Goal: Transaction & Acquisition: Book appointment/travel/reservation

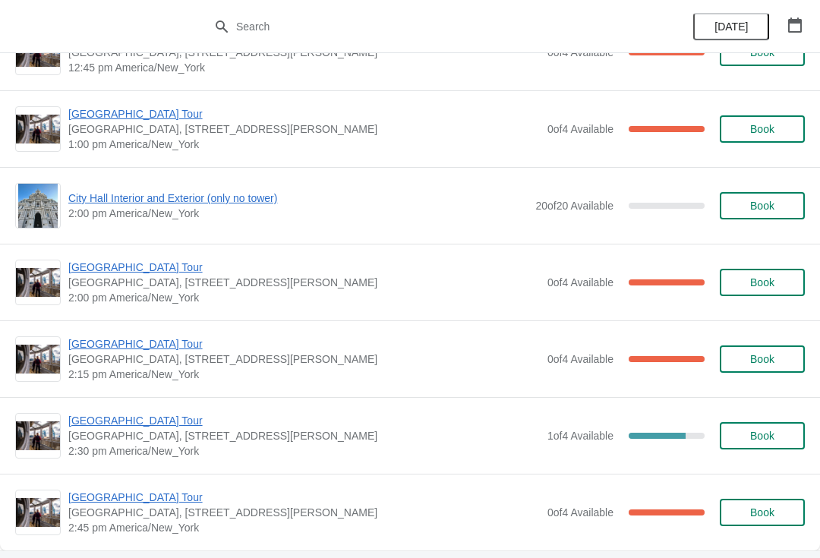
scroll to position [1044, 0]
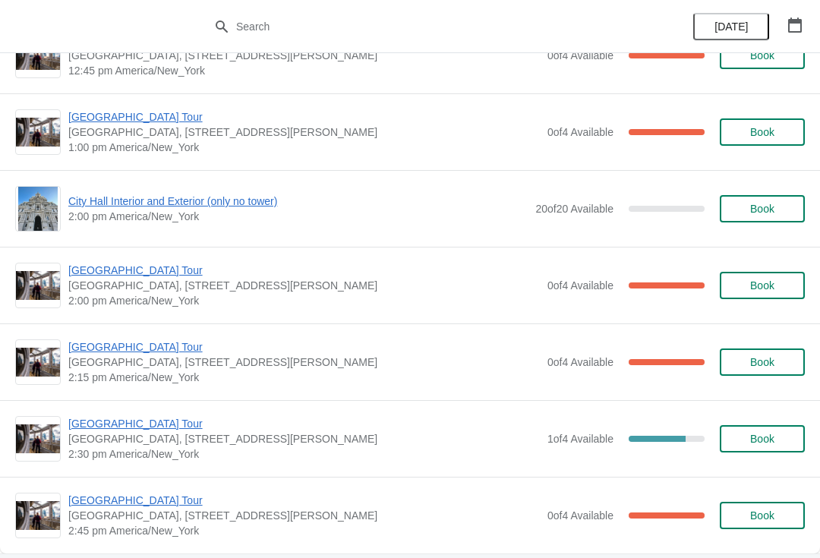
click at [96, 206] on span "City Hall Interior and Exterior (only no tower)" at bounding box center [298, 201] width 460 height 15
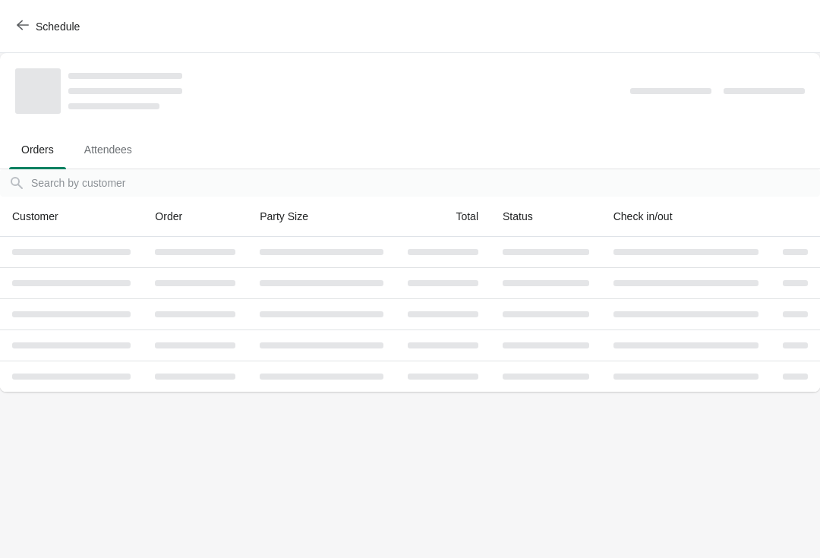
scroll to position [0, 0]
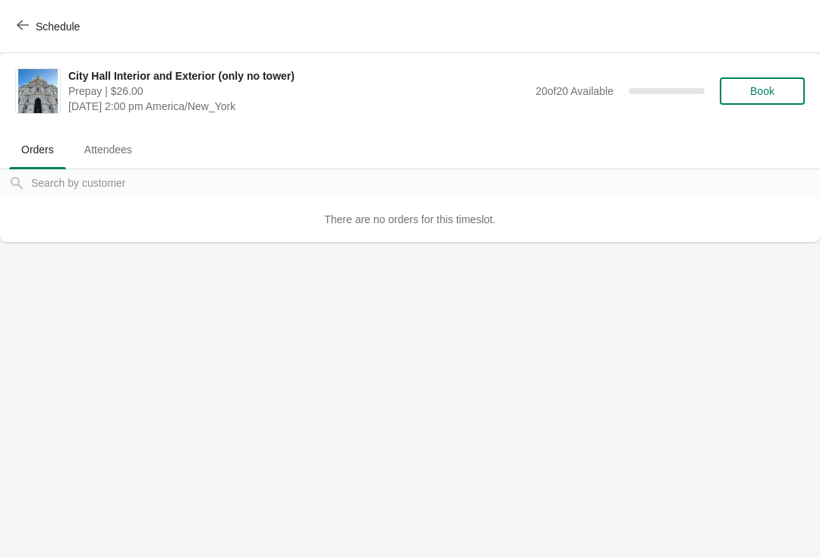
click at [768, 87] on span "Book" at bounding box center [763, 91] width 24 height 12
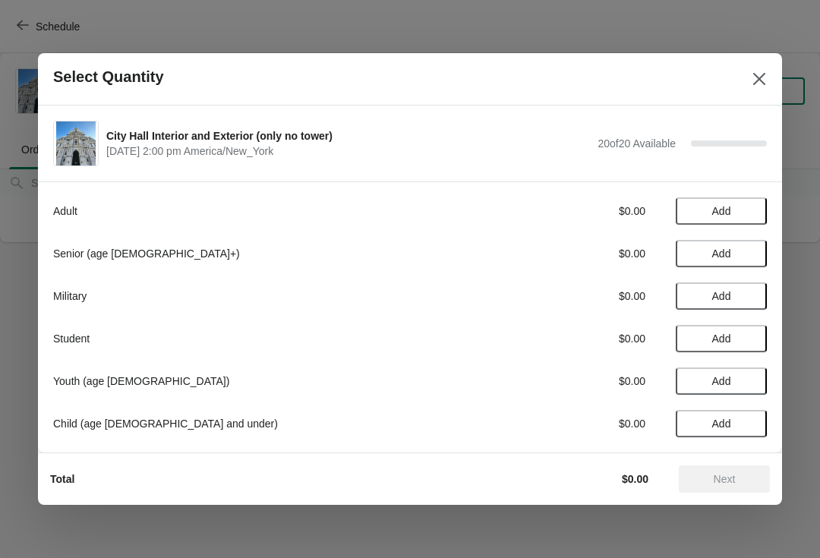
click at [725, 210] on span "Add" at bounding box center [722, 211] width 19 height 12
click at [733, 476] on span "Next" at bounding box center [725, 479] width 22 height 12
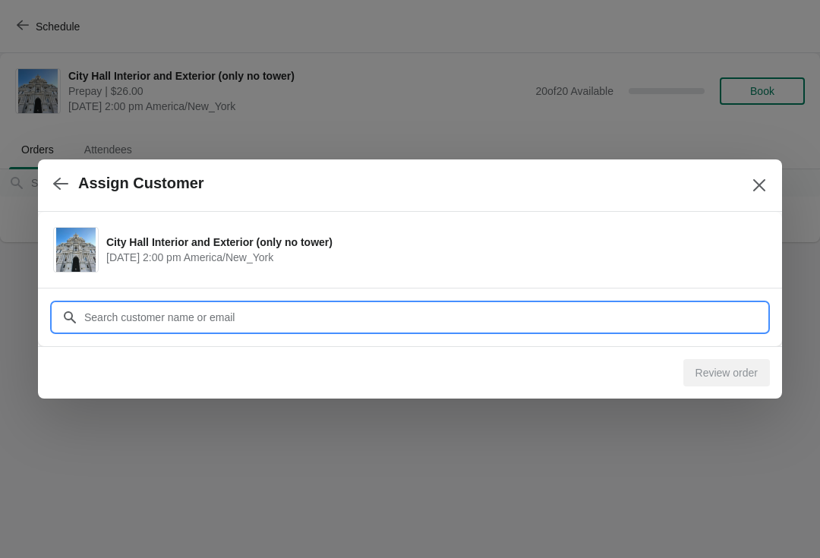
click at [125, 318] on input "Customer" at bounding box center [426, 317] width 684 height 27
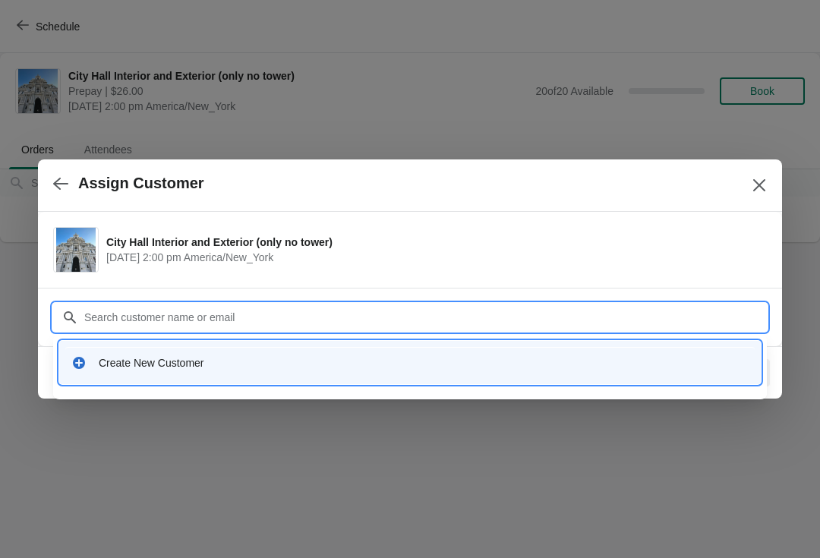
click at [386, 351] on div "Create New Customer" at bounding box center [410, 362] width 690 height 31
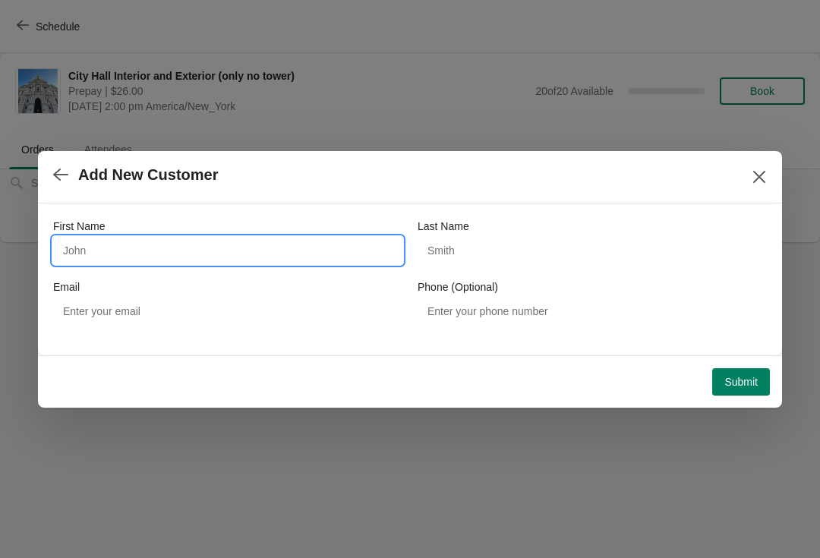
click at [258, 248] on input "First Name" at bounding box center [227, 250] width 349 height 27
type input "[PERSON_NAME]"
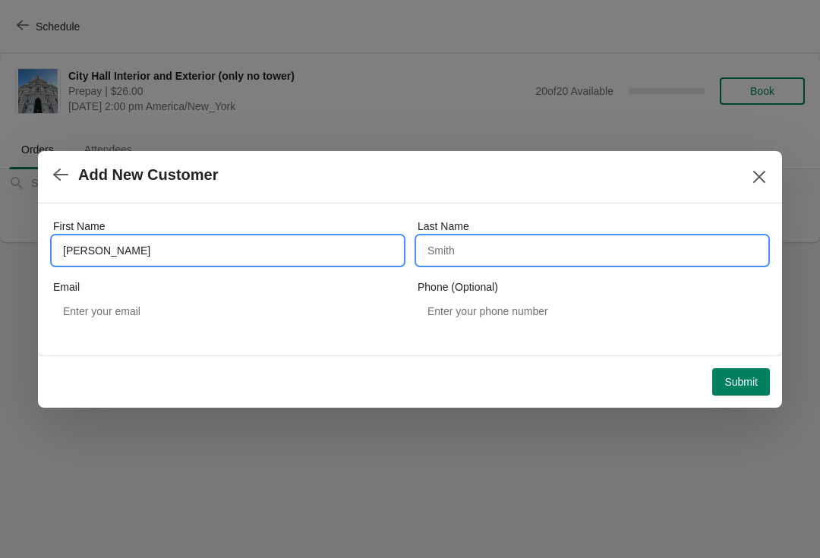
click at [575, 251] on input "Last Name" at bounding box center [592, 250] width 349 height 27
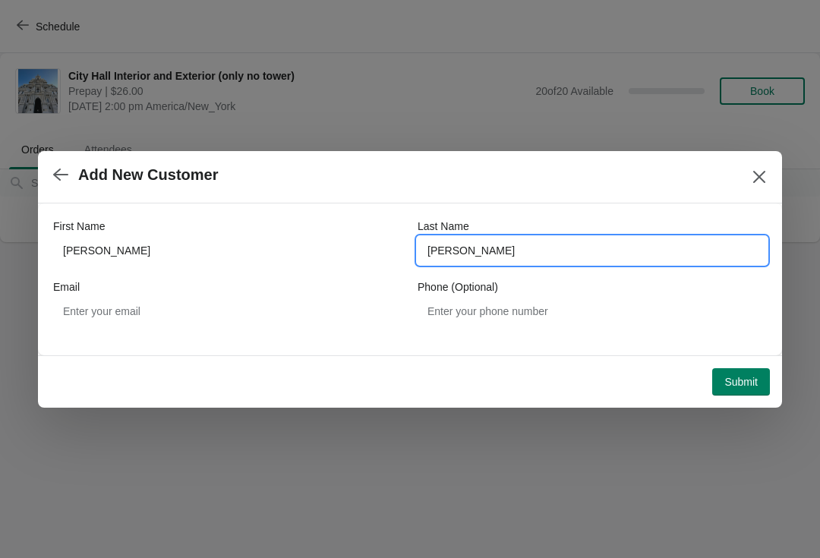
type input "[PERSON_NAME]"
click at [747, 380] on span "Submit" at bounding box center [741, 382] width 33 height 12
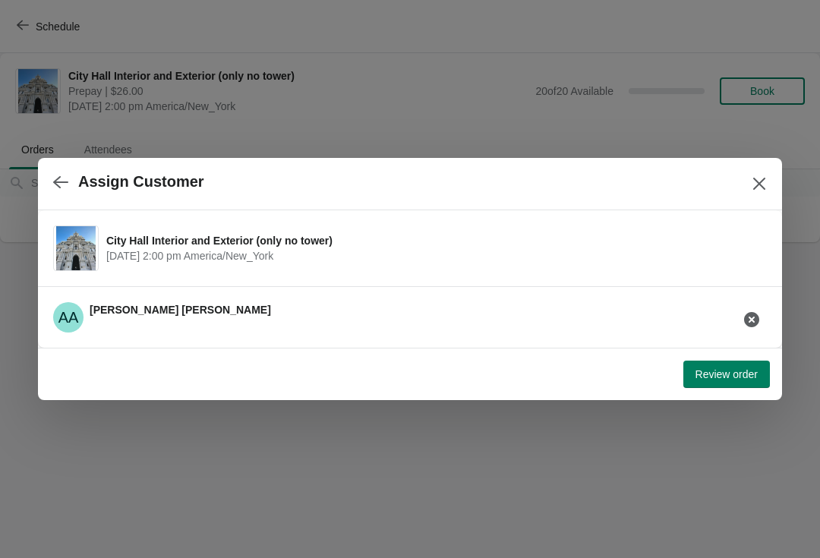
click at [736, 378] on span "Review order" at bounding box center [727, 374] width 62 height 12
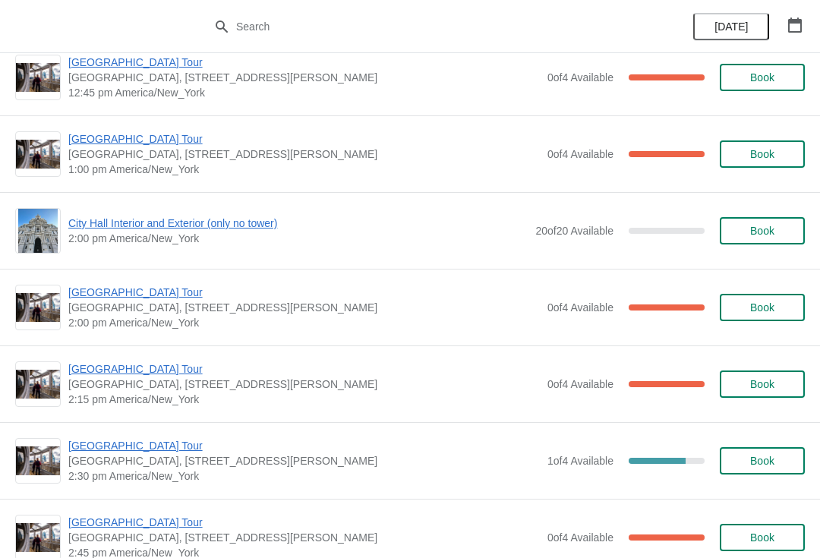
scroll to position [1021, 0]
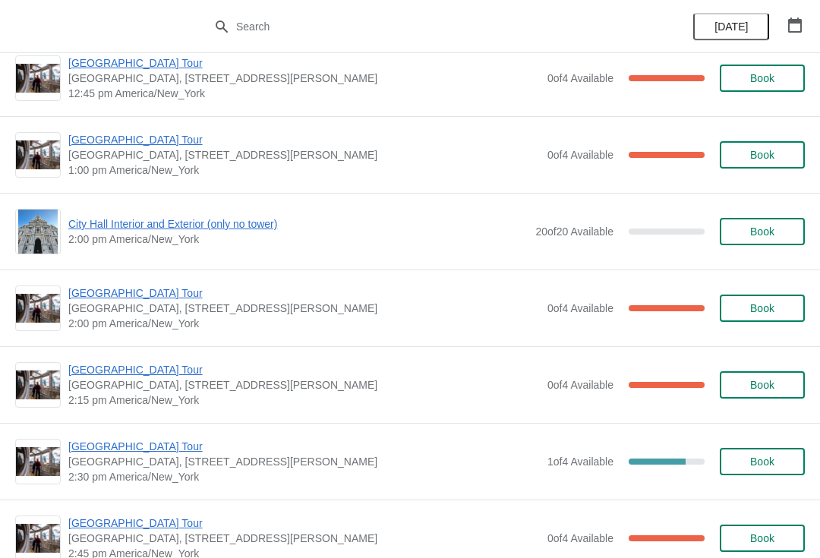
click at [98, 225] on span "City Hall Interior and Exterior (only no tower)" at bounding box center [298, 224] width 460 height 15
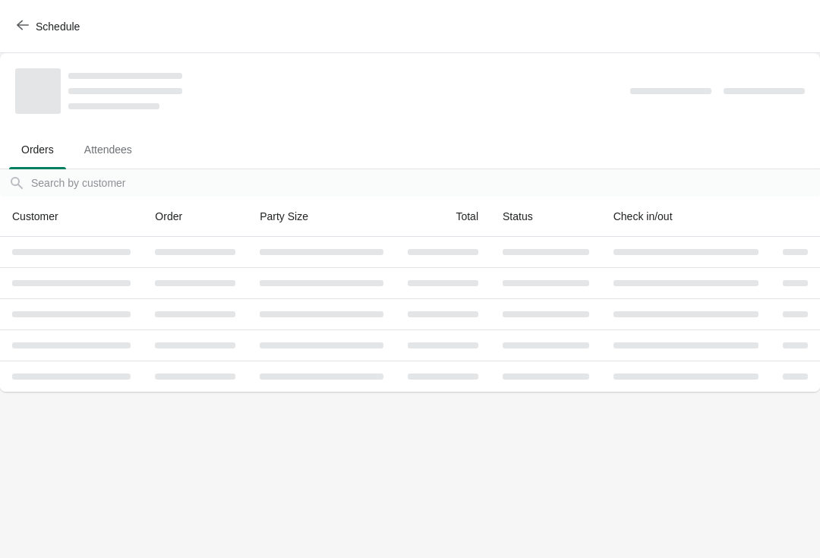
scroll to position [0, 0]
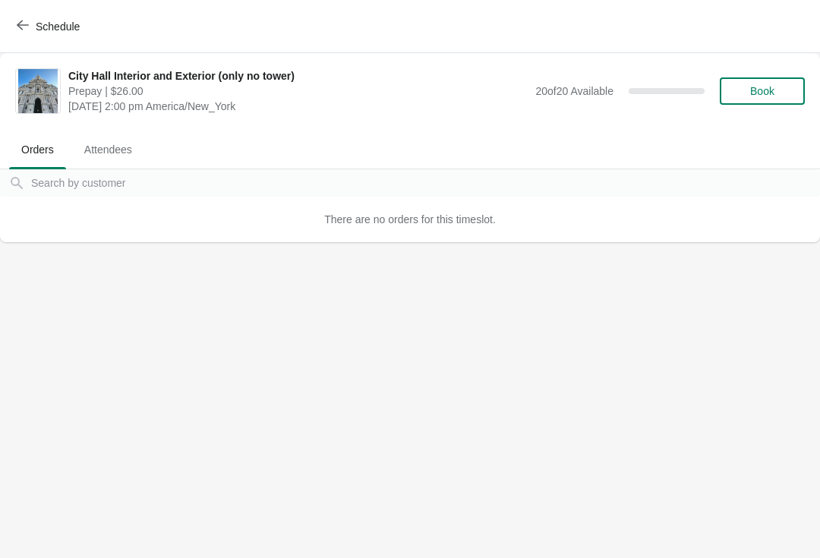
click at [751, 90] on span "Book" at bounding box center [763, 91] width 24 height 12
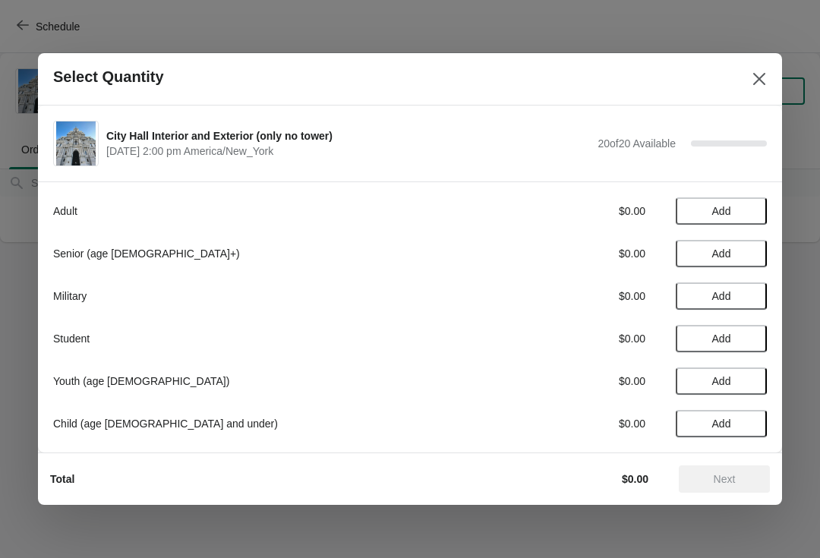
click at [734, 343] on span "Add" at bounding box center [722, 339] width 64 height 12
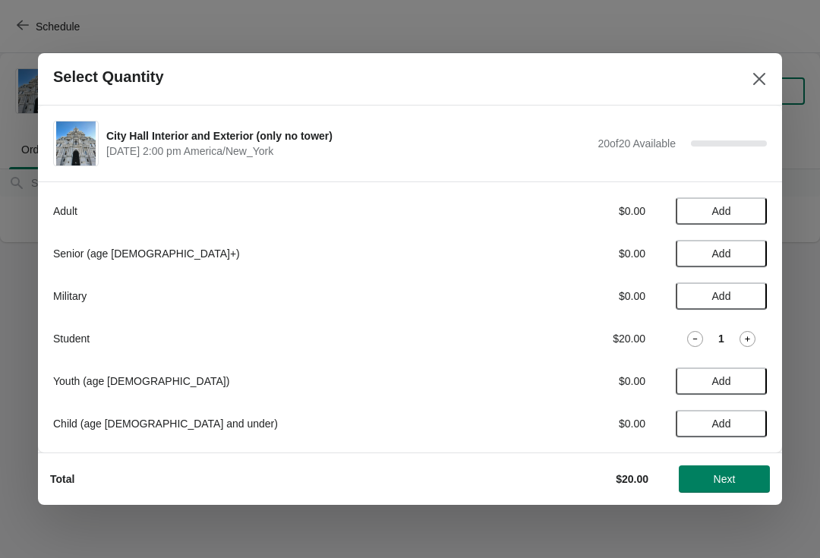
click at [725, 482] on span "Next" at bounding box center [725, 479] width 22 height 12
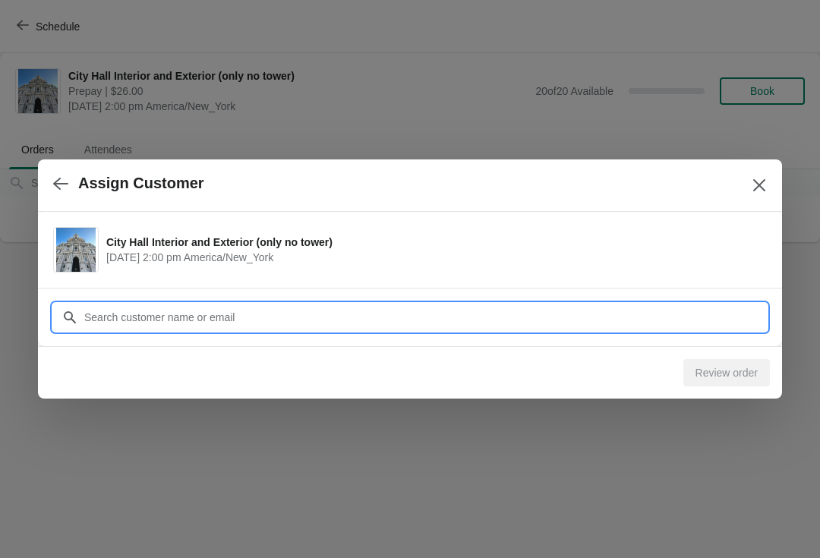
click at [127, 314] on input "Customer" at bounding box center [426, 317] width 684 height 27
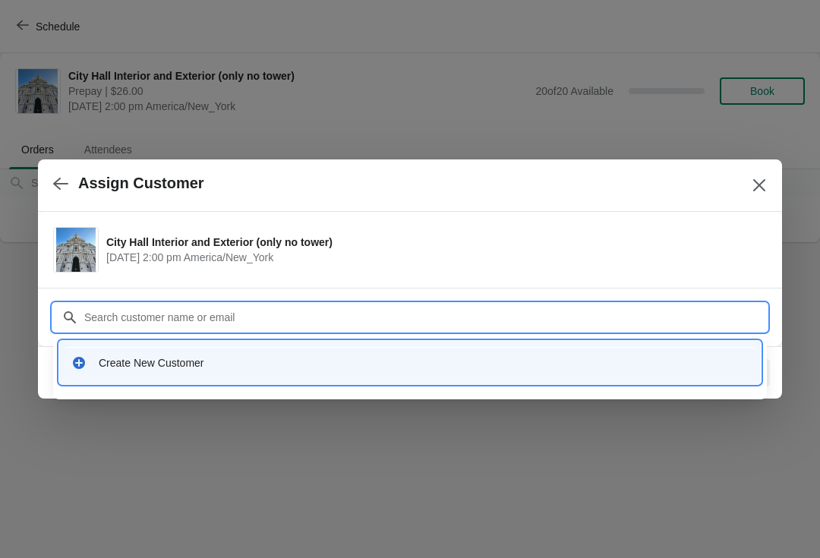
click at [111, 362] on div "Create New Customer" at bounding box center [424, 363] width 650 height 15
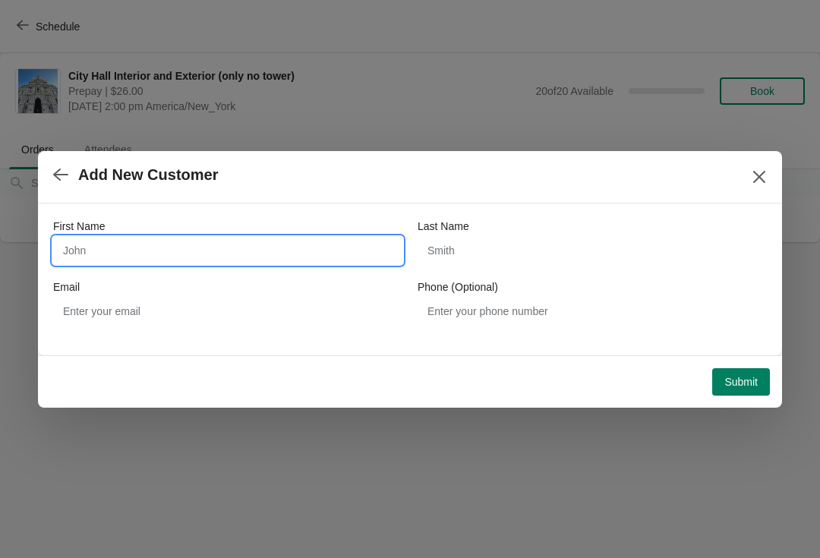
click at [287, 251] on input "First Name" at bounding box center [227, 250] width 349 height 27
type input "[PERSON_NAME]"
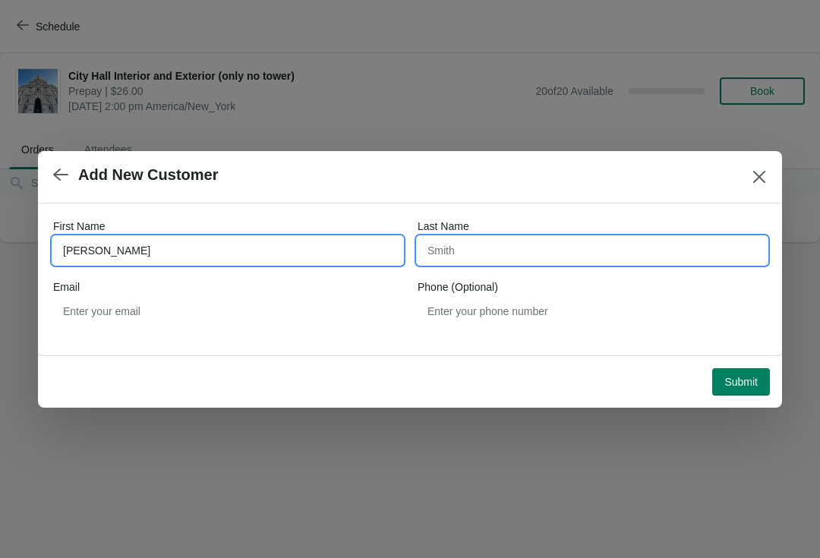
click at [589, 245] on input "Last Name" at bounding box center [592, 250] width 349 height 27
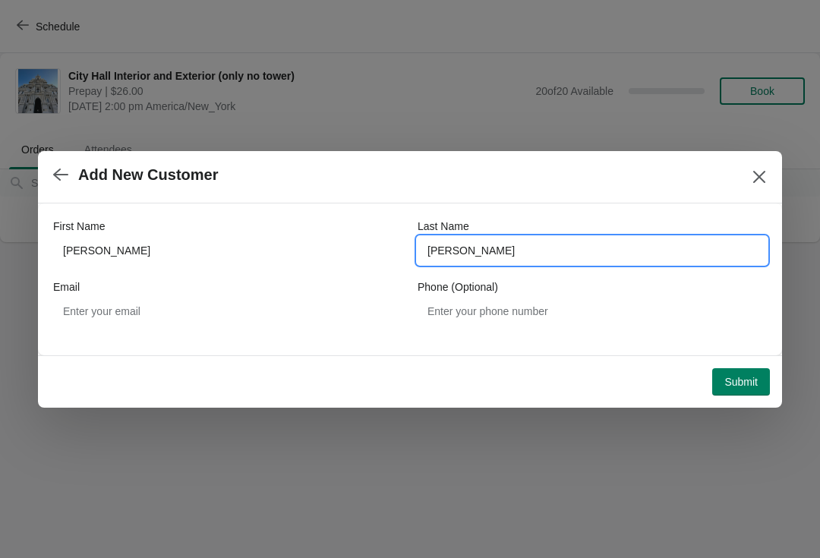
type input "[PERSON_NAME]"
click at [735, 372] on button "Submit" at bounding box center [742, 381] width 58 height 27
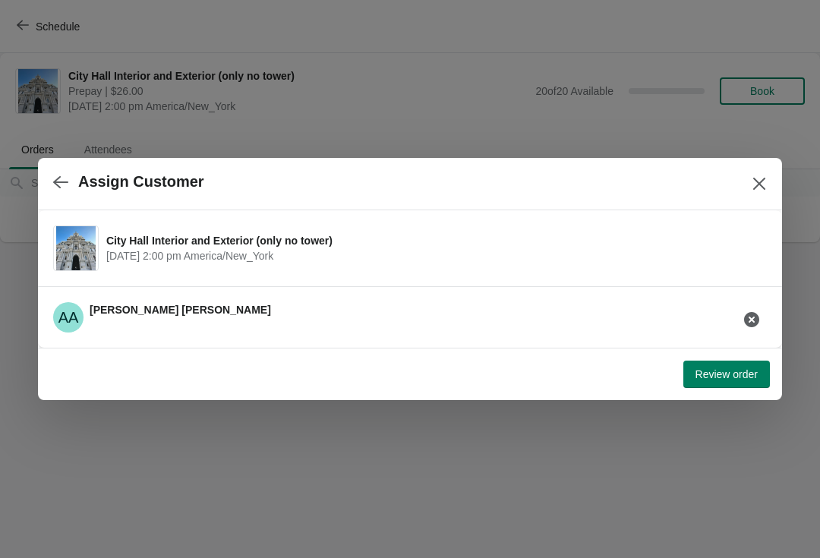
click at [704, 380] on span "Review order" at bounding box center [727, 374] width 62 height 12
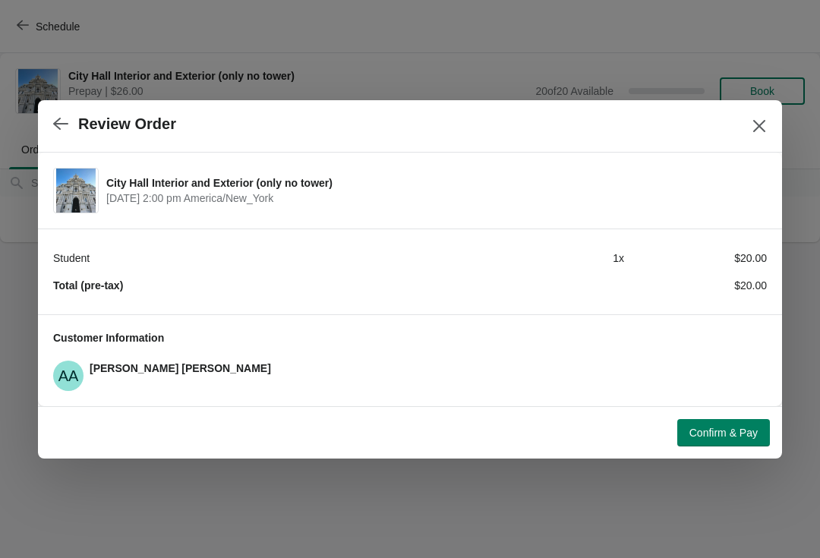
click at [714, 432] on span "Confirm & Pay" at bounding box center [724, 433] width 68 height 12
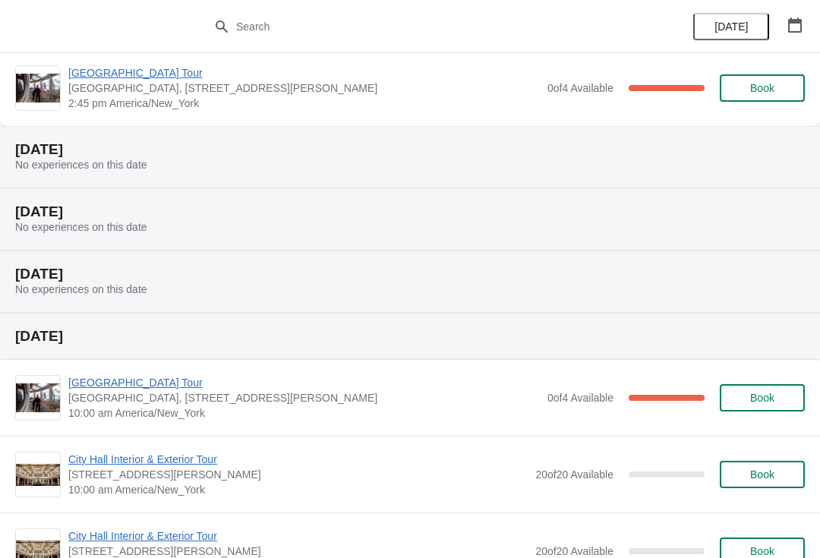
scroll to position [4636, 0]
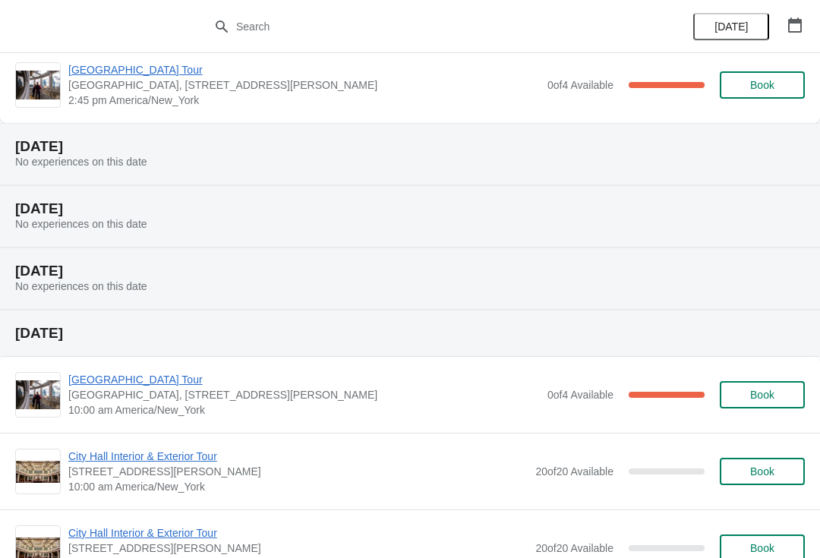
click at [32, 290] on span "No experiences on this date" at bounding box center [81, 286] width 132 height 12
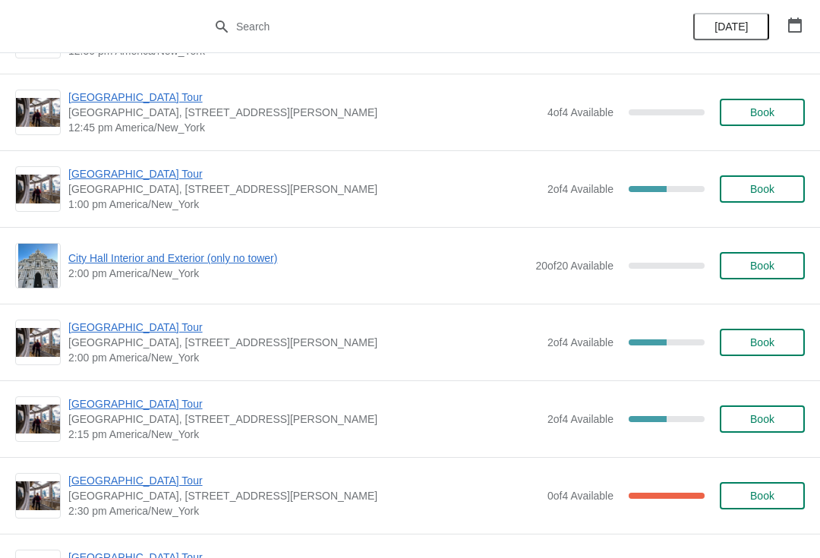
scroll to position [6140, 0]
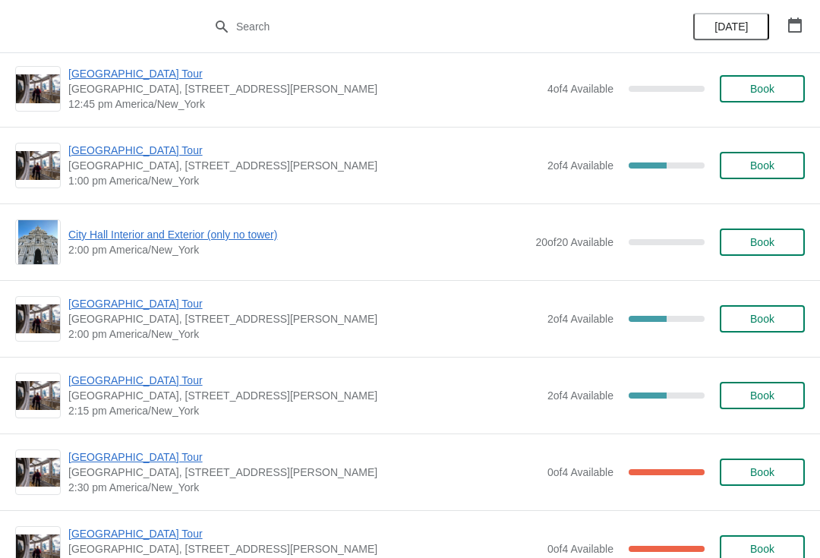
click at [77, 235] on span "City Hall Interior and Exterior (only no tower)" at bounding box center [298, 234] width 460 height 15
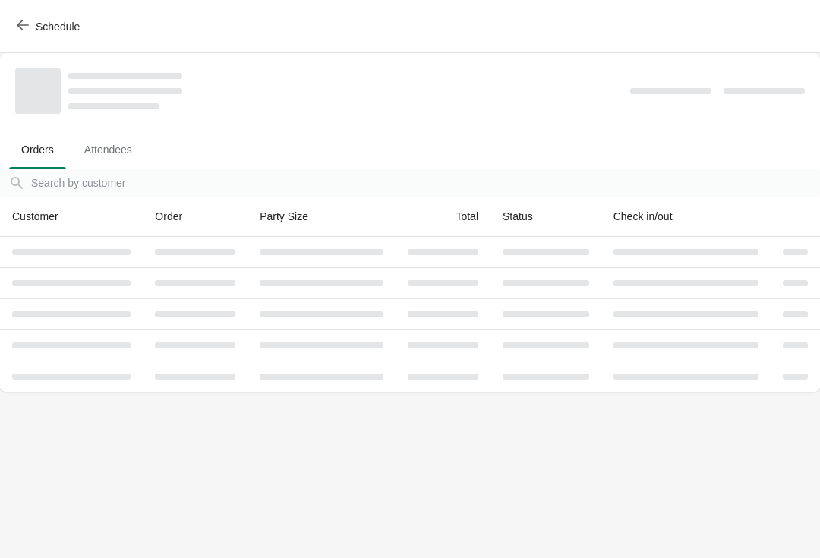
scroll to position [0, 0]
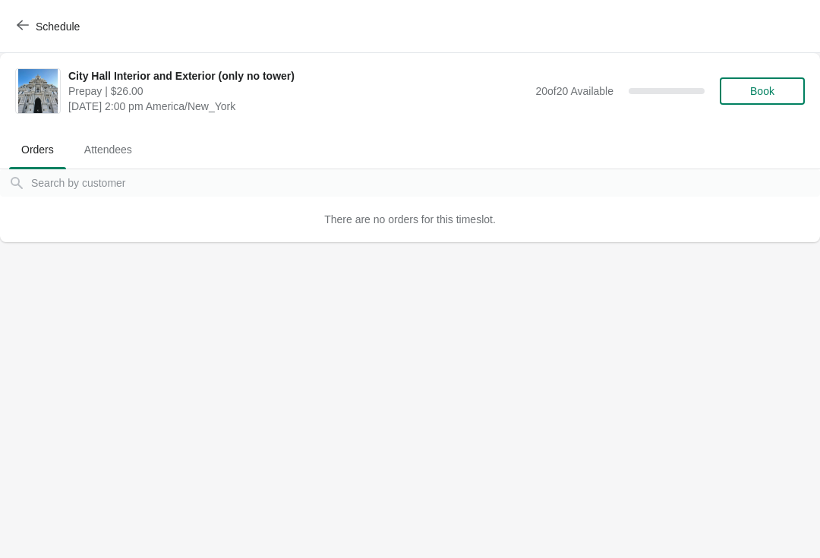
click at [27, 30] on icon "button" at bounding box center [23, 25] width 12 height 12
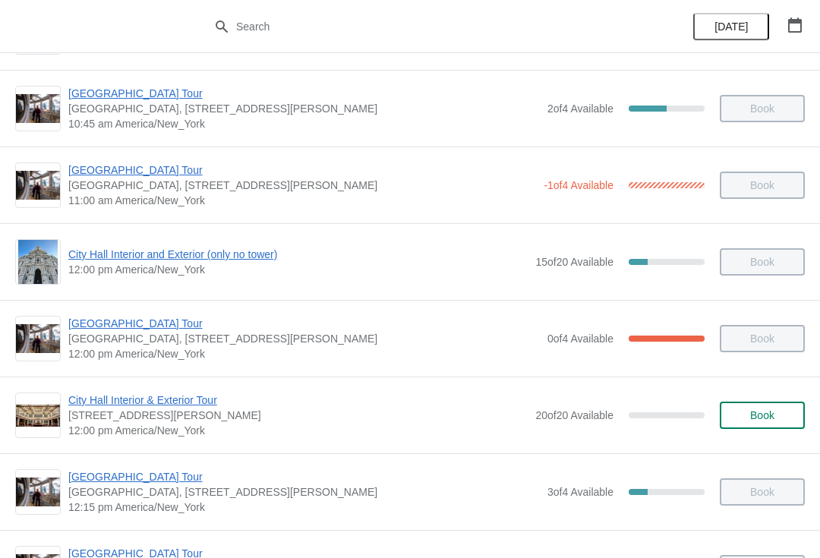
scroll to position [454, 0]
click at [89, 252] on span "City Hall Interior and Exterior (only no tower)" at bounding box center [298, 253] width 460 height 15
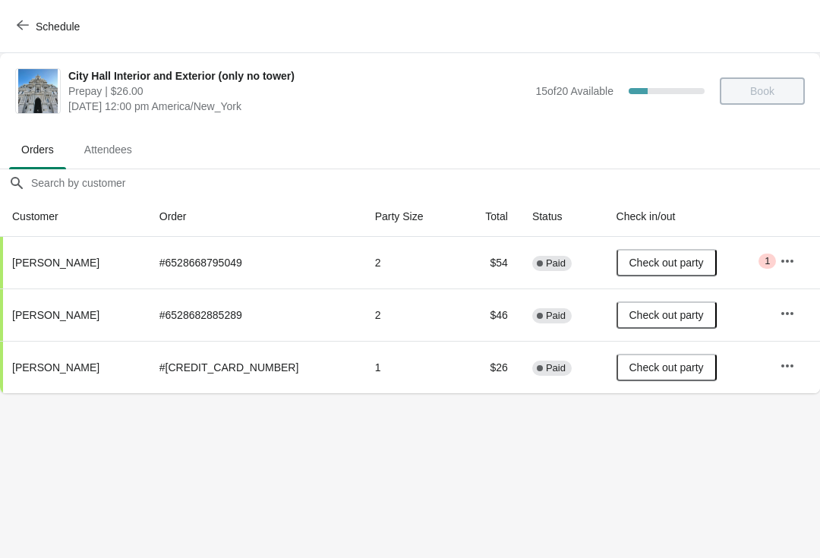
click at [25, 30] on icon "button" at bounding box center [23, 25] width 12 height 12
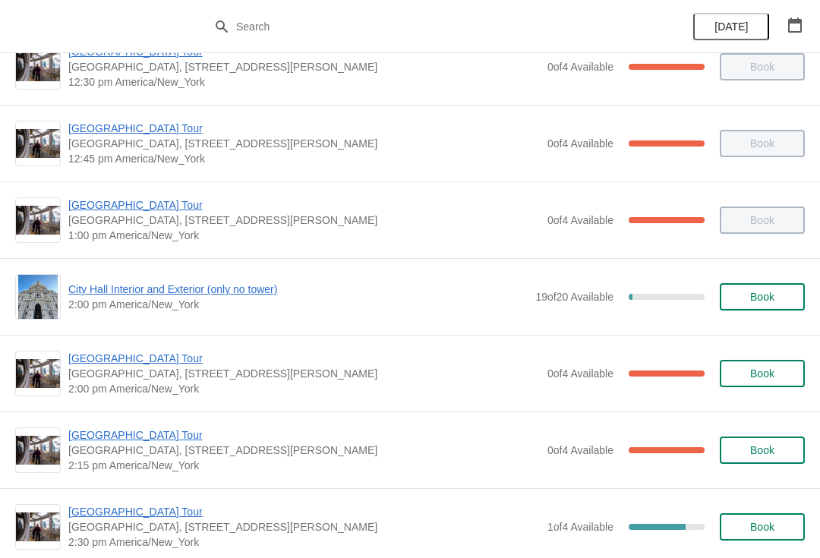
scroll to position [959, 0]
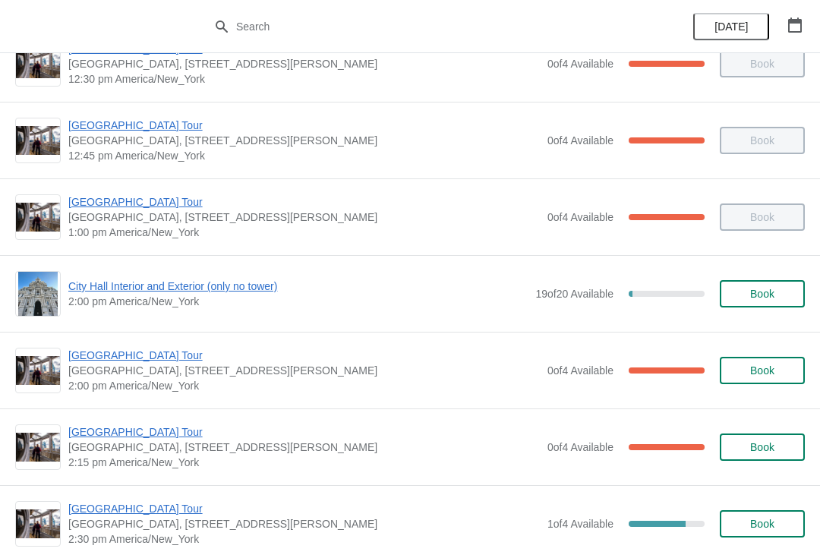
click at [74, 286] on span "City Hall Interior and Exterior (only no tower)" at bounding box center [298, 286] width 460 height 15
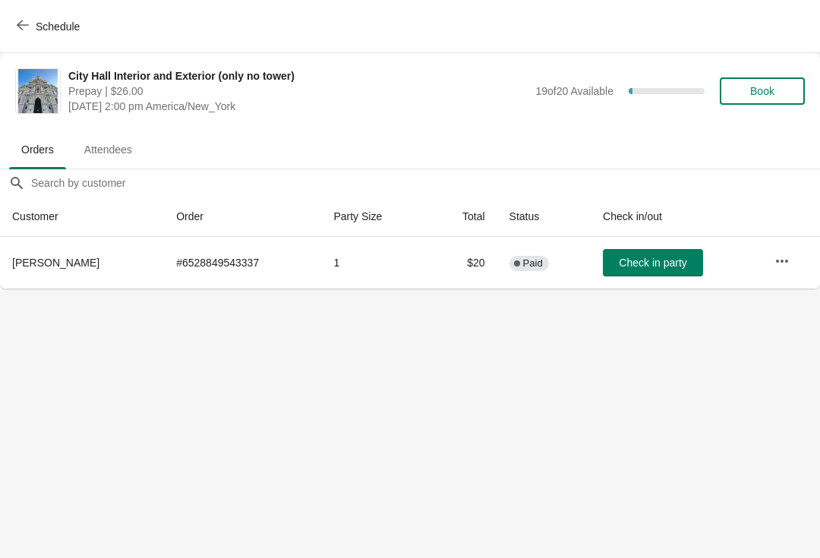
click at [23, 30] on icon "button" at bounding box center [23, 25] width 12 height 12
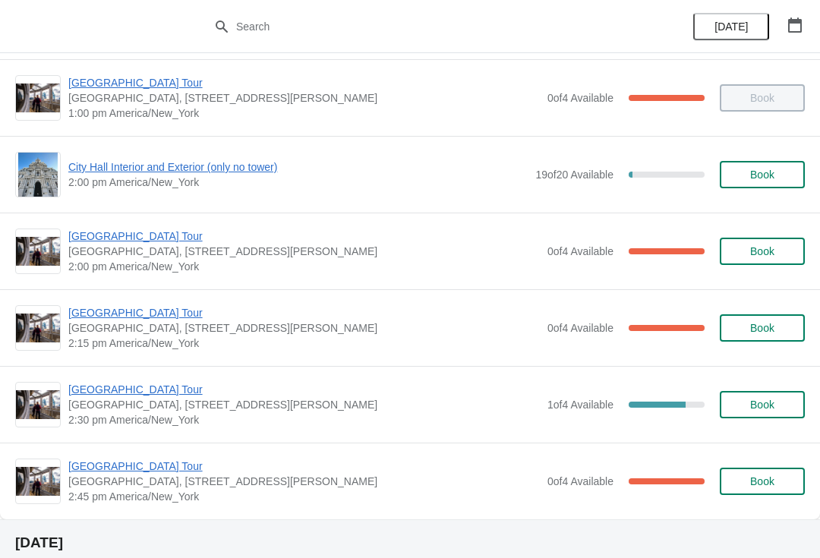
scroll to position [1081, 0]
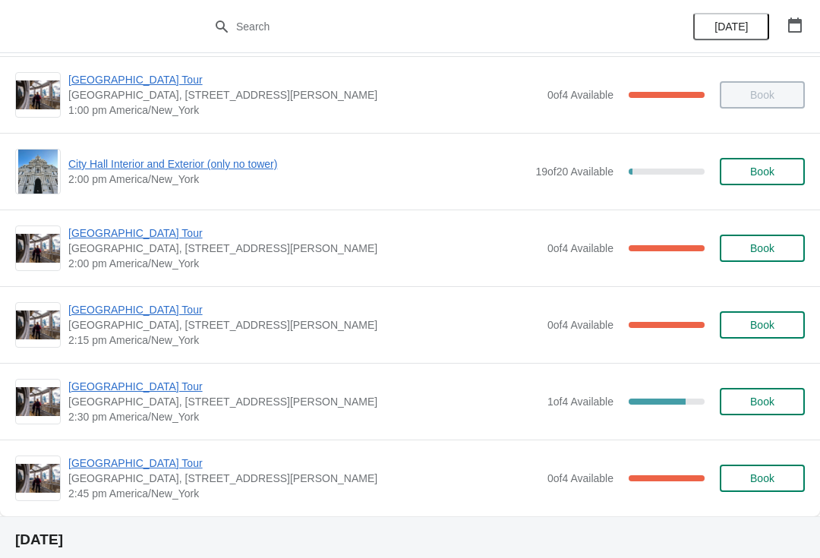
click at [88, 239] on span "[GEOGRAPHIC_DATA] Tour" at bounding box center [304, 233] width 472 height 15
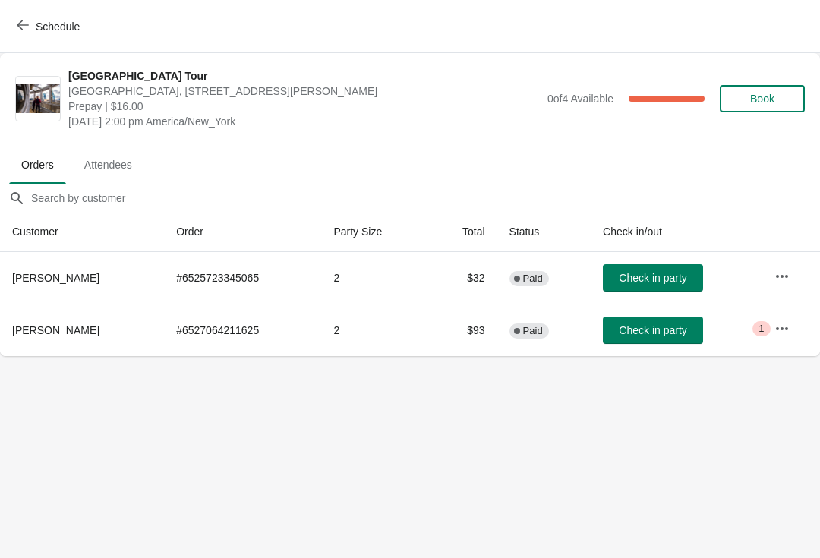
click at [655, 330] on span "Check in party" at bounding box center [653, 330] width 68 height 12
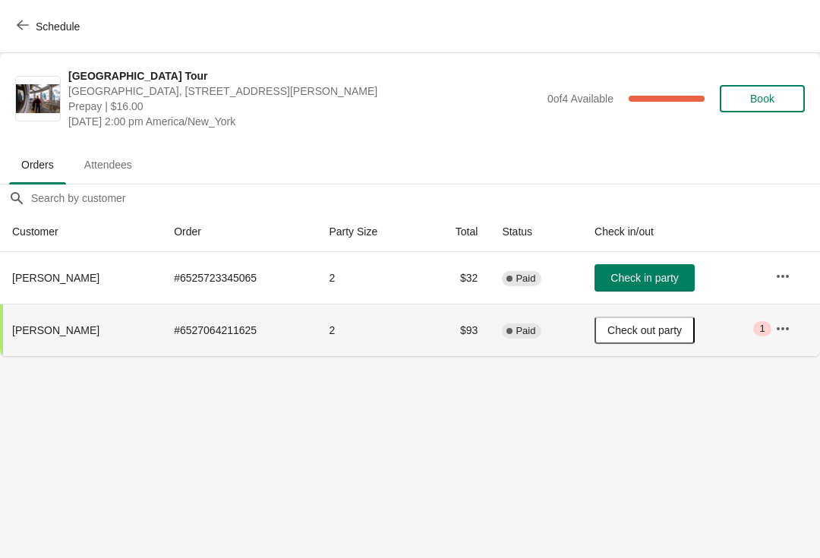
click at [23, 22] on icon "button" at bounding box center [23, 25] width 12 height 12
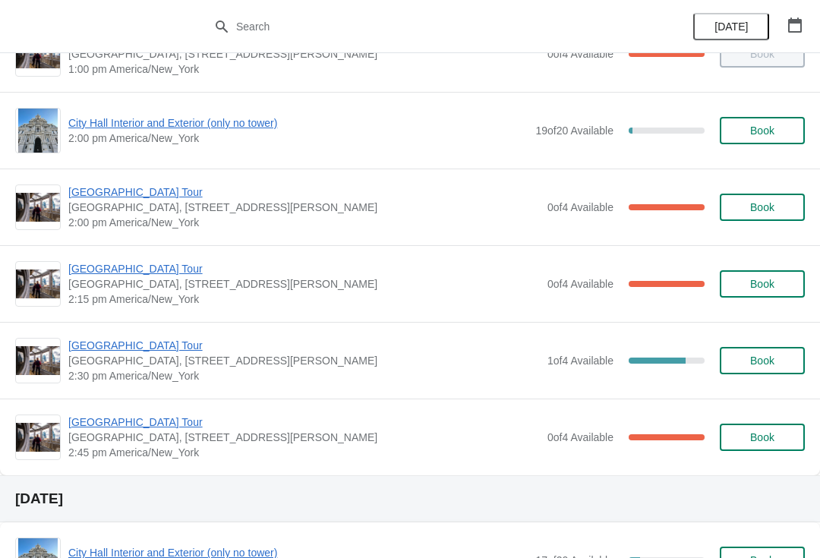
scroll to position [1149, 0]
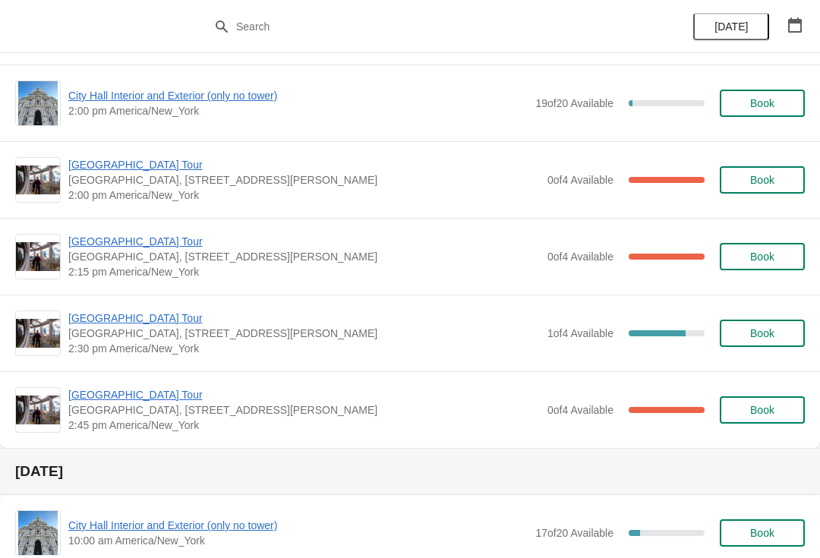
click at [80, 242] on span "[GEOGRAPHIC_DATA] Tour" at bounding box center [304, 241] width 472 height 15
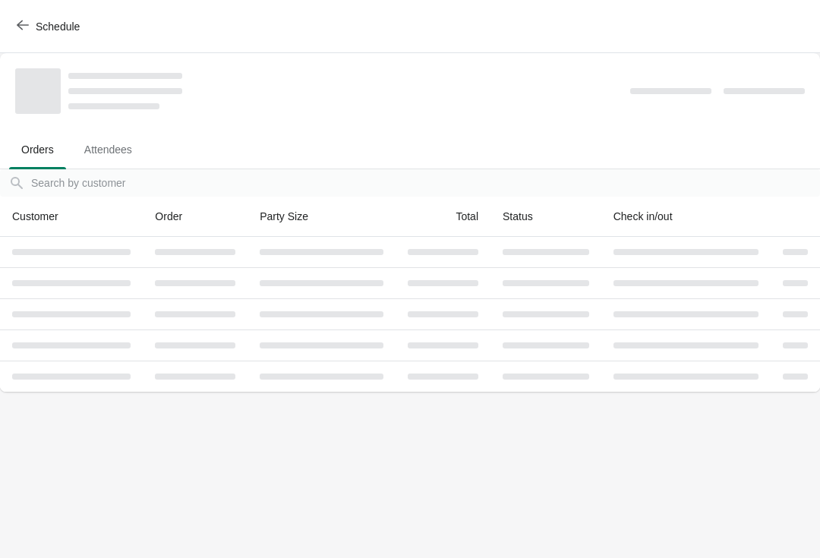
scroll to position [0, 0]
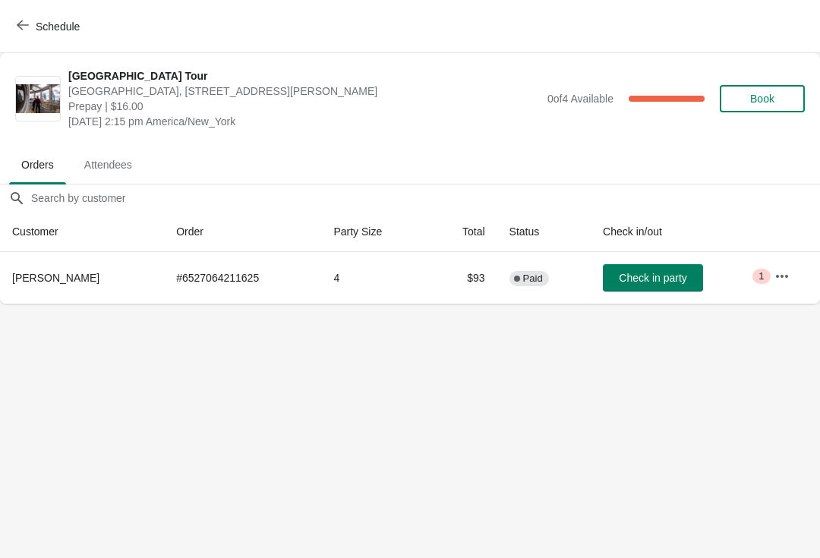
click at [643, 272] on span "Check in party" at bounding box center [653, 278] width 68 height 12
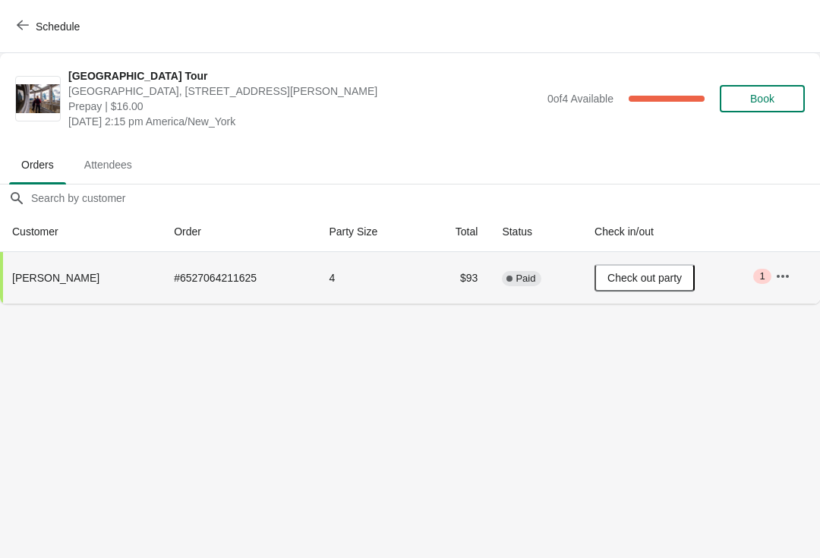
click at [18, 26] on icon "button" at bounding box center [23, 26] width 12 height 10
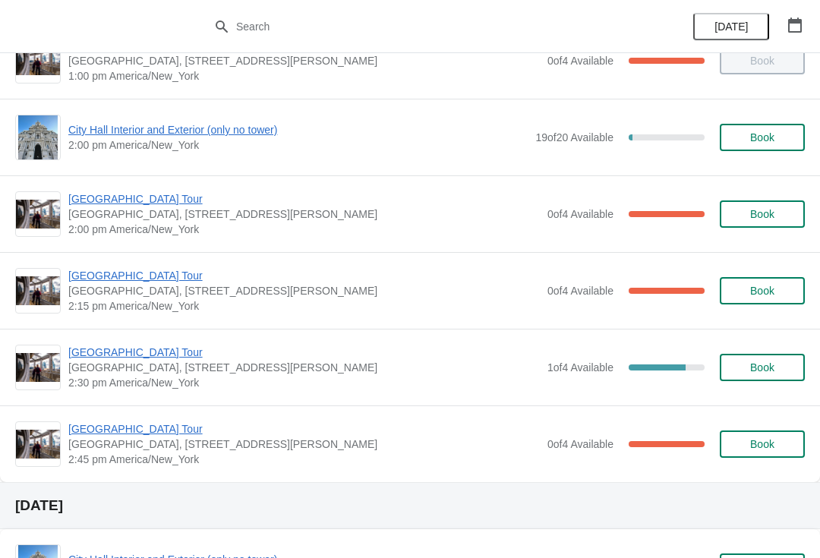
scroll to position [1113, 0]
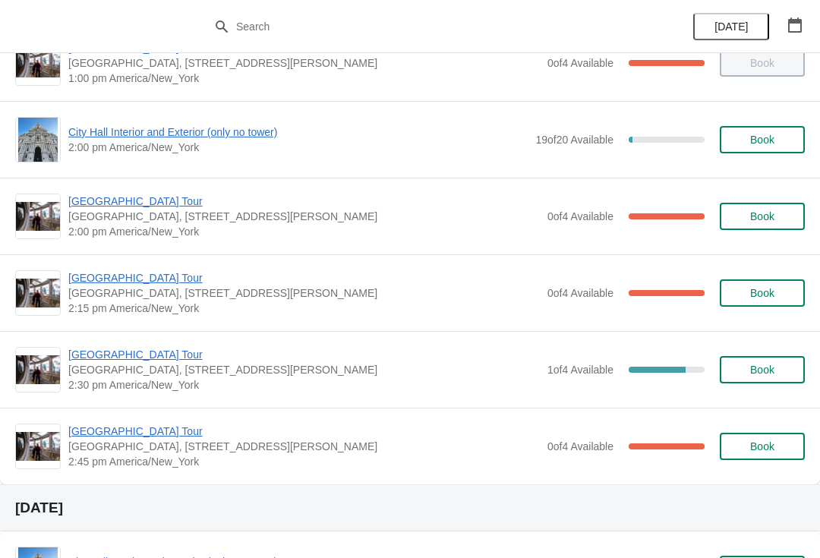
click at [87, 196] on span "[GEOGRAPHIC_DATA] Tour" at bounding box center [304, 201] width 472 height 15
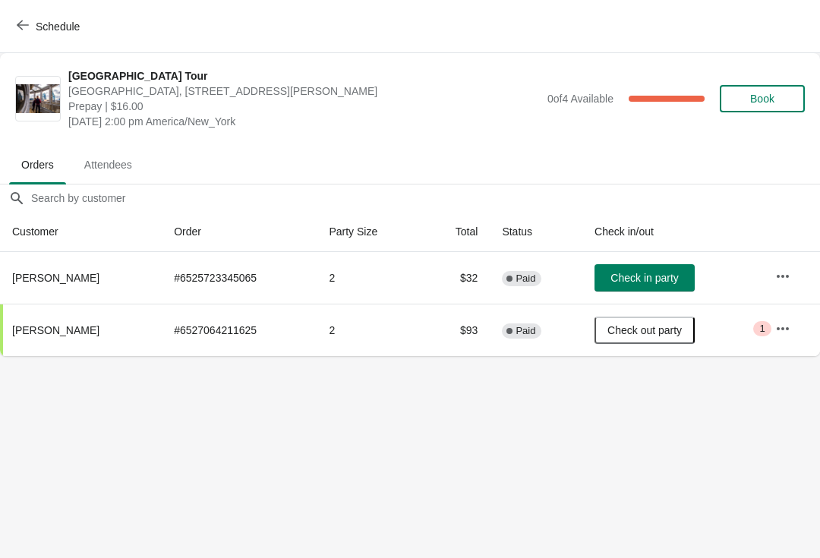
scroll to position [0, 0]
click at [640, 273] on span "Check in party" at bounding box center [645, 278] width 68 height 12
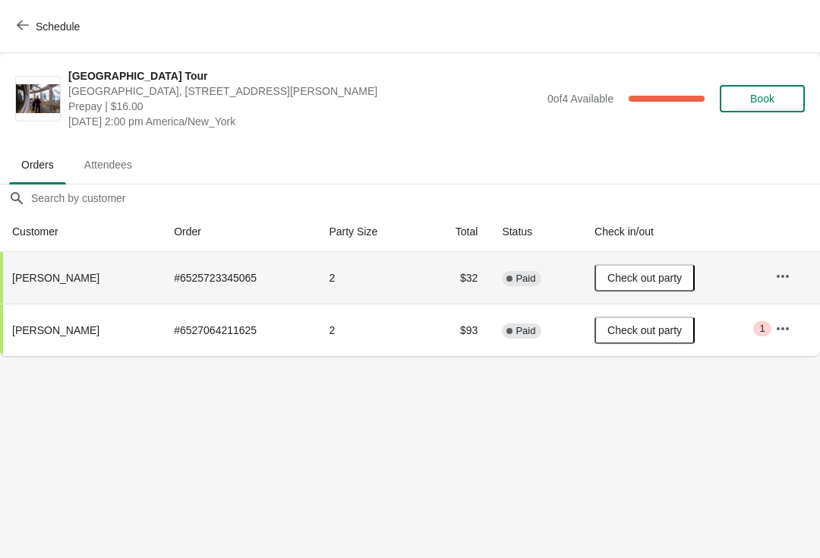
click at [11, 22] on button "Schedule" at bounding box center [50, 26] width 84 height 27
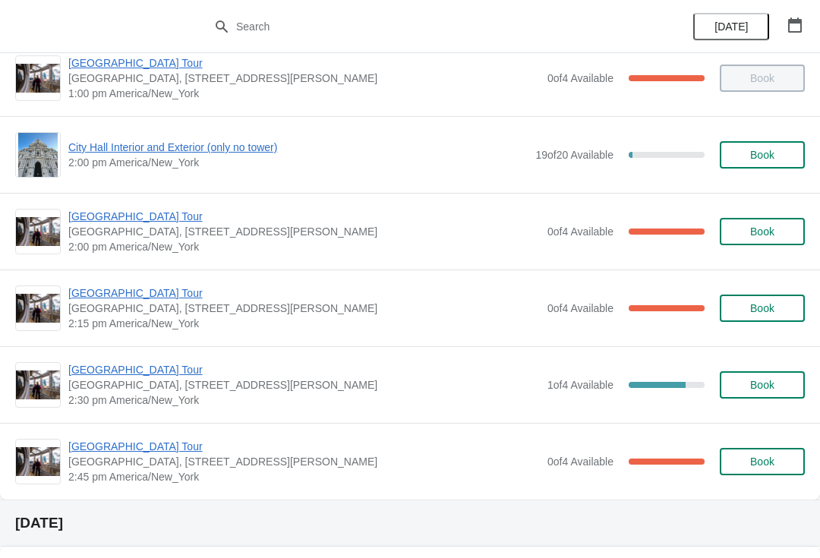
scroll to position [1095, 0]
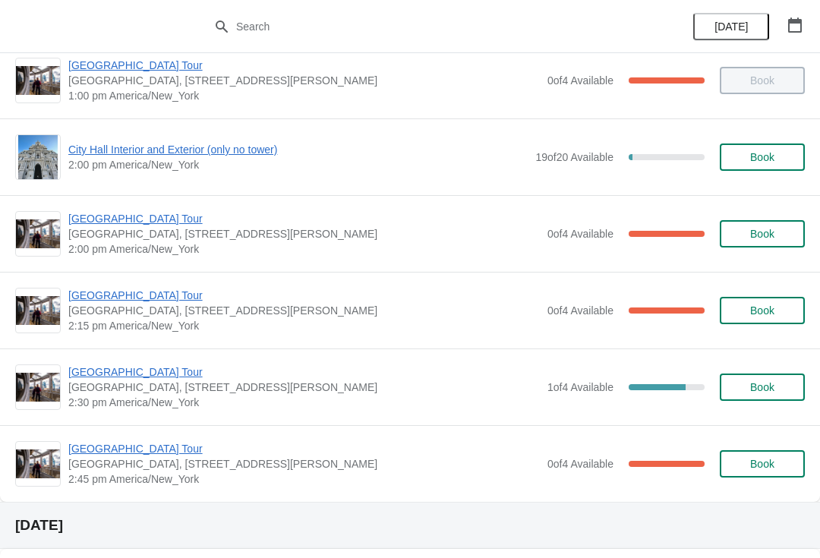
click at [90, 296] on span "[GEOGRAPHIC_DATA] Tour" at bounding box center [304, 295] width 472 height 15
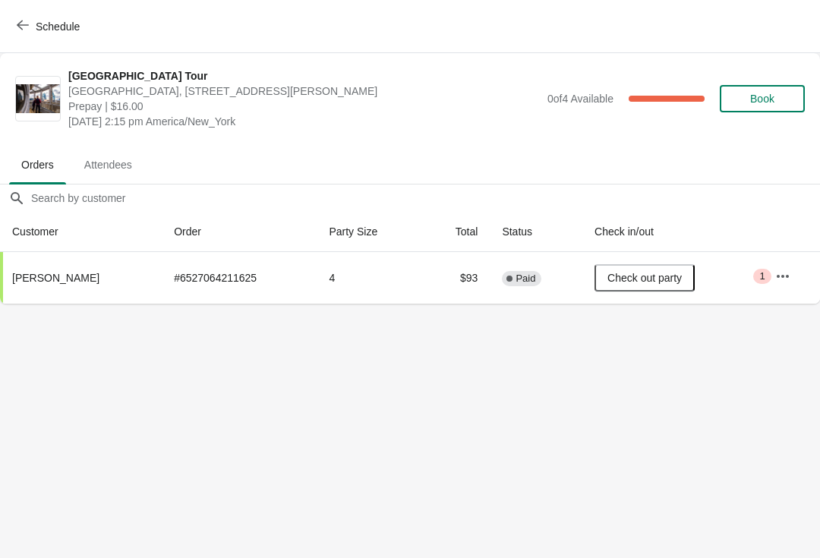
click at [23, 32] on span "button" at bounding box center [23, 26] width 12 height 14
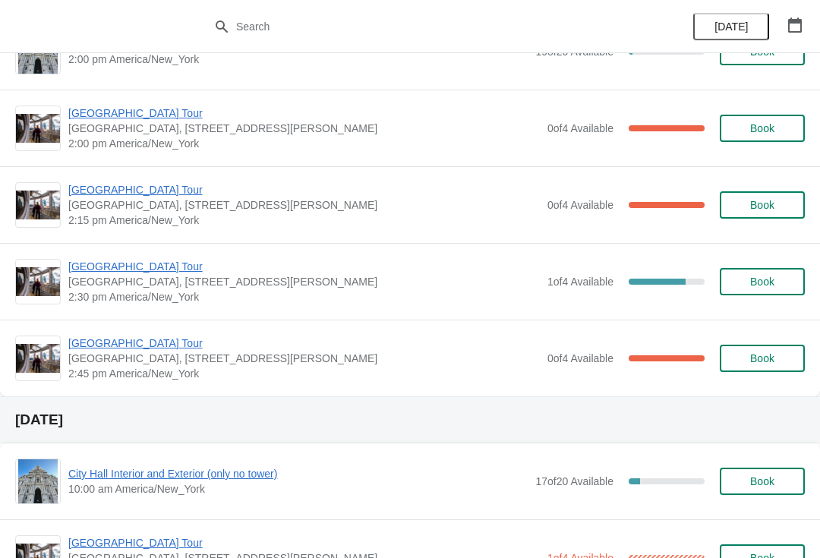
scroll to position [1203, 0]
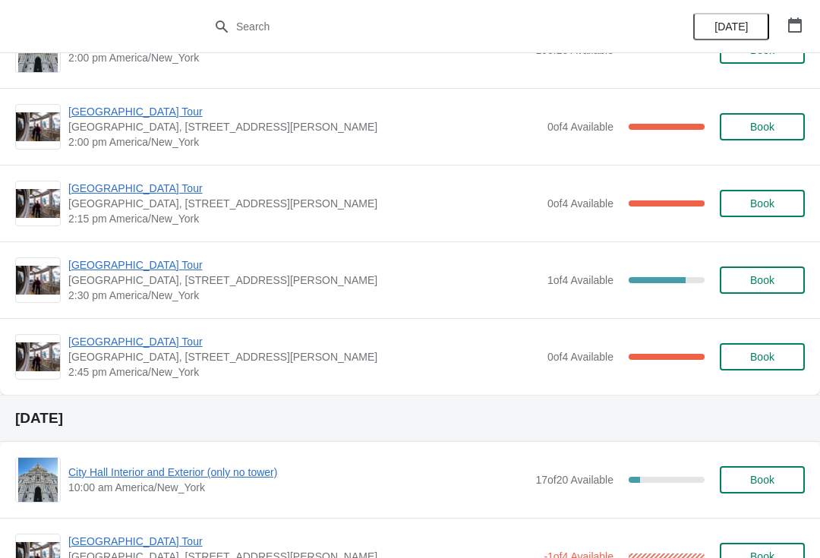
click at [87, 266] on span "[GEOGRAPHIC_DATA] Tour" at bounding box center [304, 265] width 472 height 15
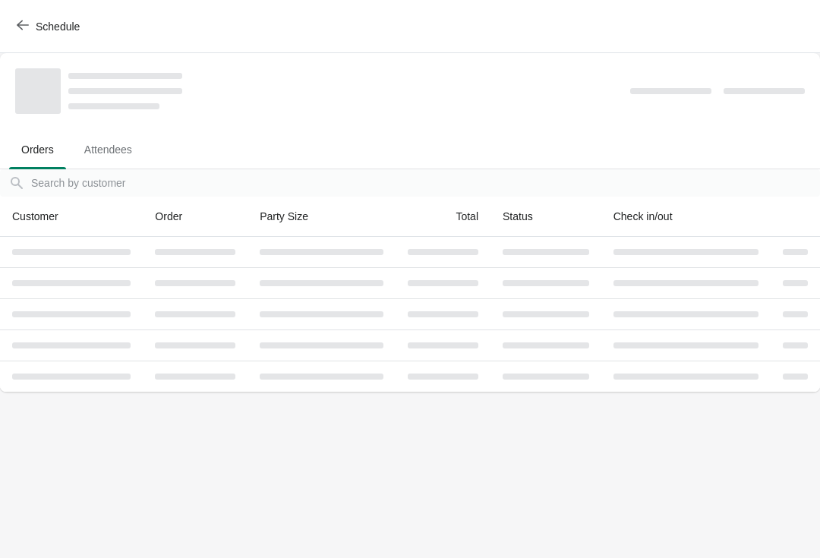
scroll to position [0, 0]
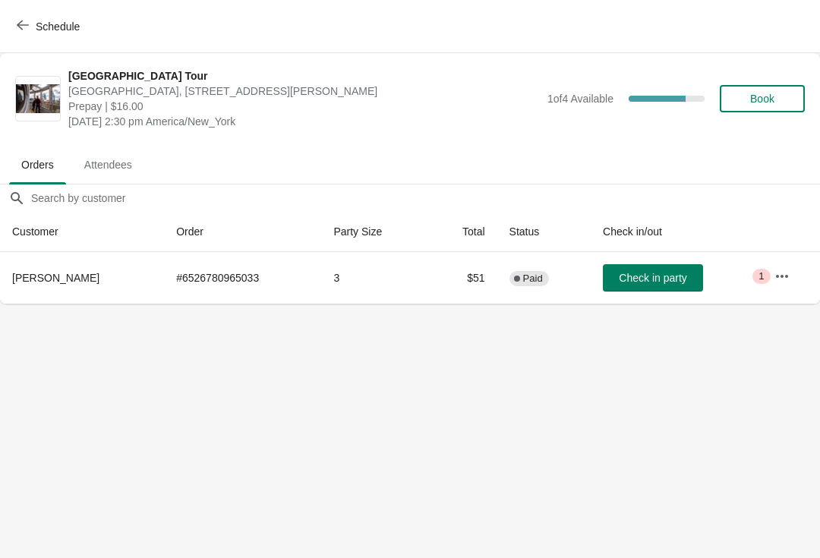
click at [26, 27] on icon "button" at bounding box center [23, 25] width 12 height 12
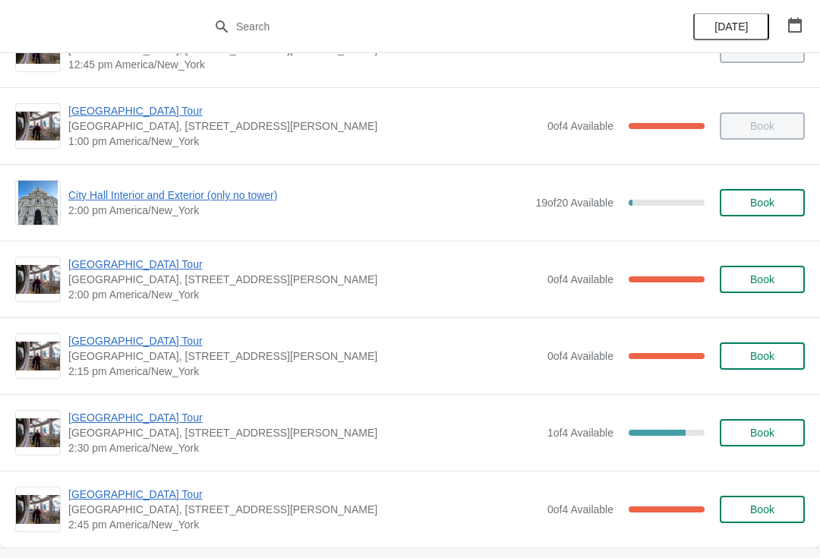
scroll to position [1070, 0]
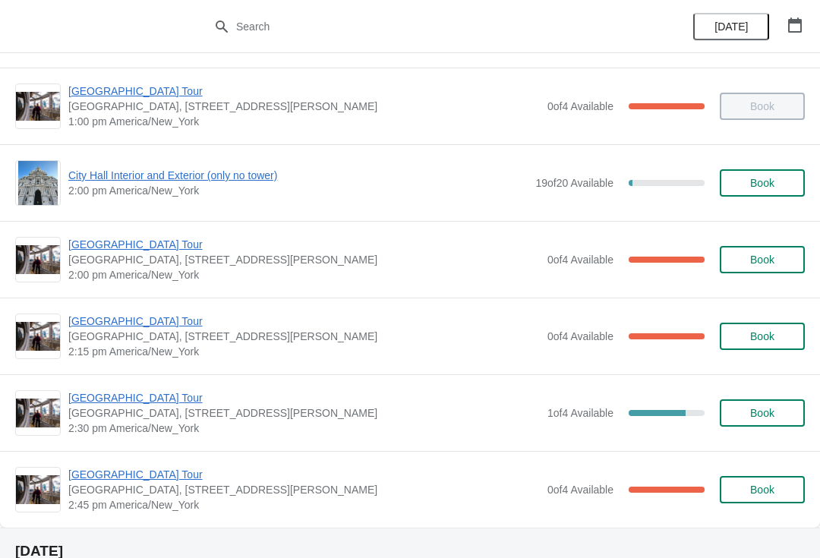
click at [90, 242] on span "[GEOGRAPHIC_DATA] Tour" at bounding box center [304, 244] width 472 height 15
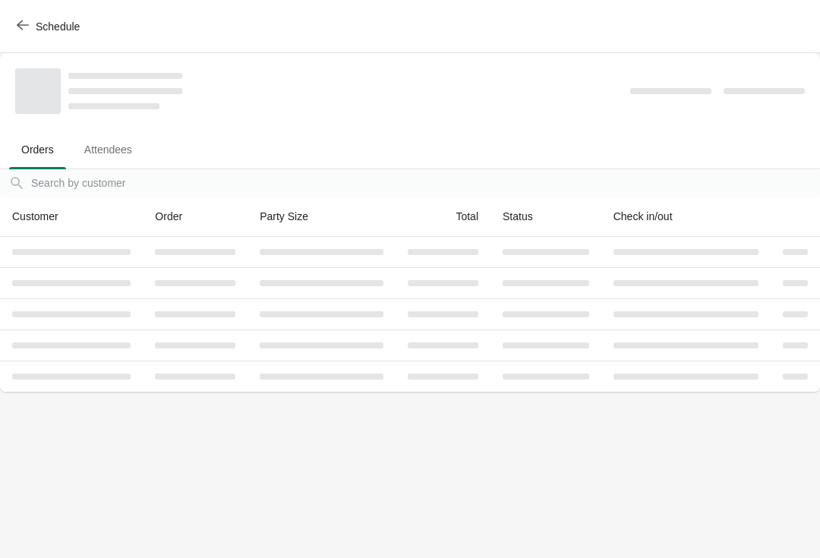
scroll to position [0, 0]
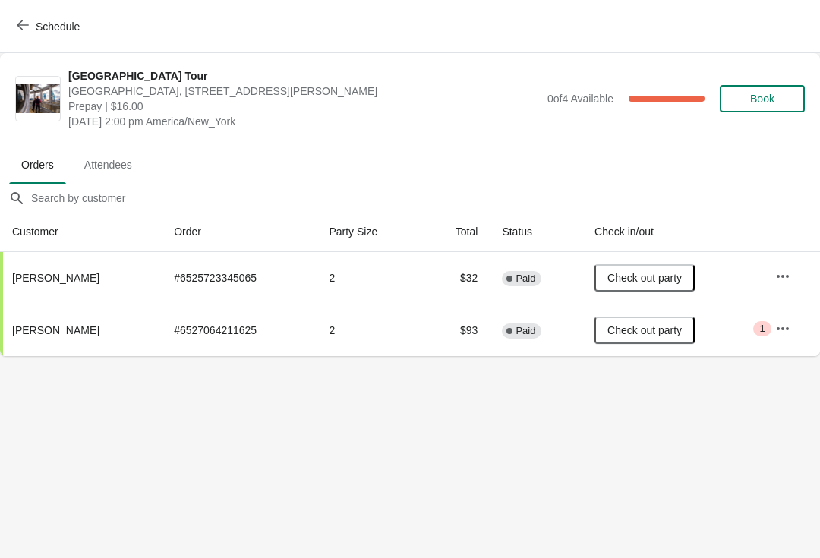
click at [8, 30] on button "Schedule" at bounding box center [50, 26] width 84 height 27
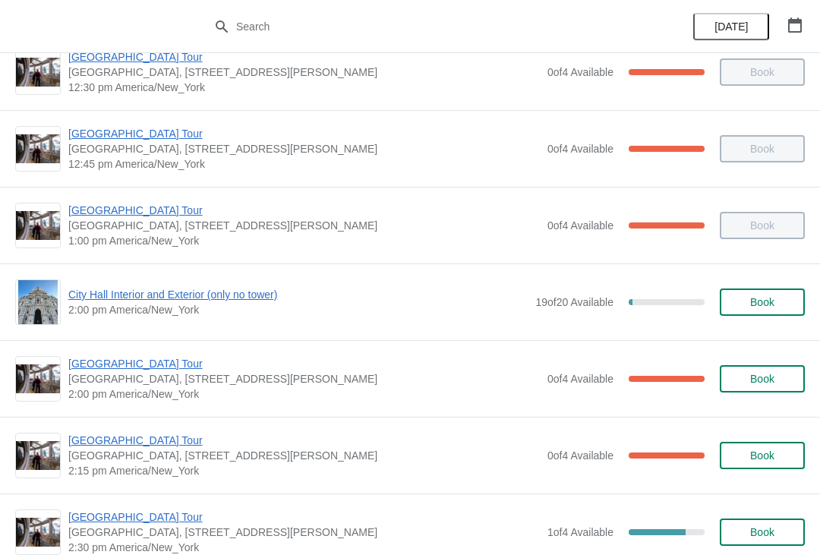
scroll to position [950, 0]
click at [93, 296] on span "City Hall Interior and Exterior (only no tower)" at bounding box center [298, 295] width 460 height 15
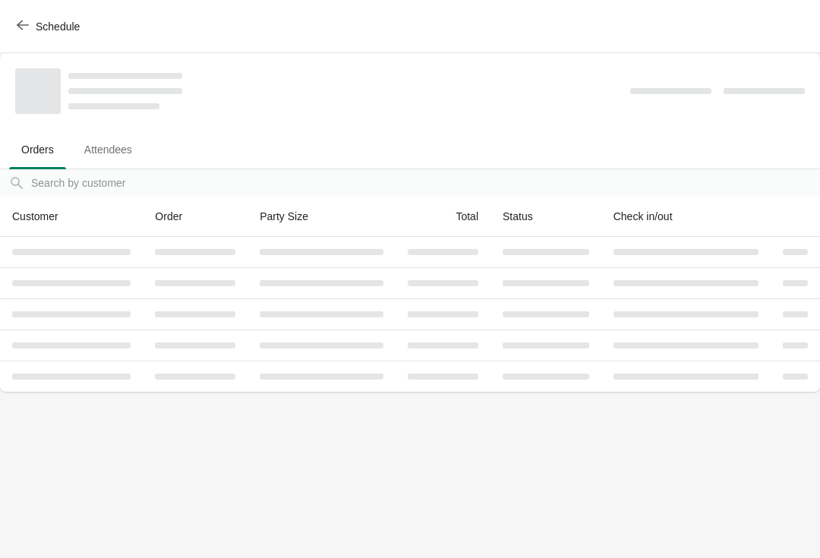
scroll to position [0, 0]
